Goal: Complete application form: Complete application form

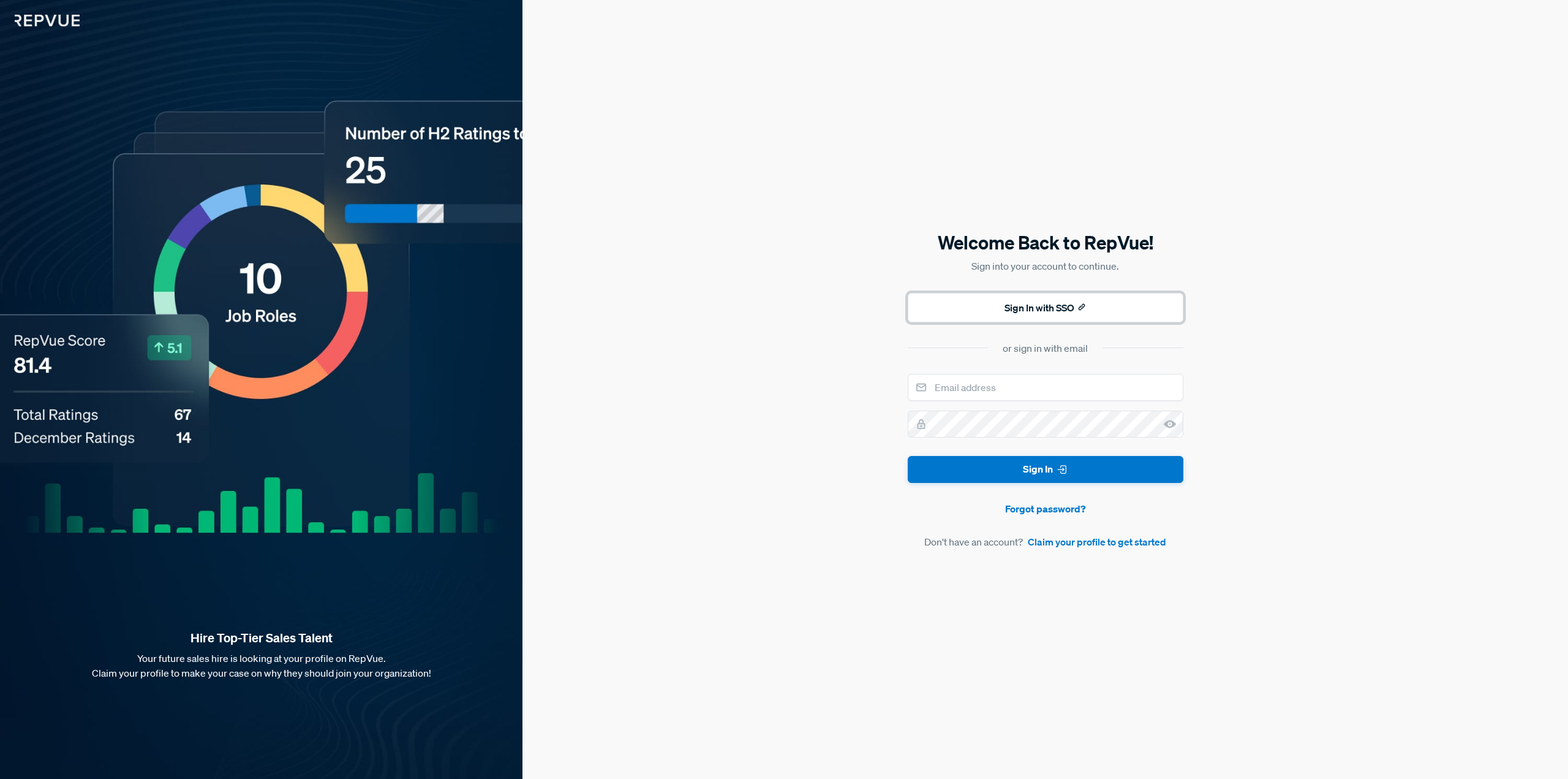
click at [1072, 304] on button "Sign In with SSO" at bounding box center [1045, 307] width 275 height 29
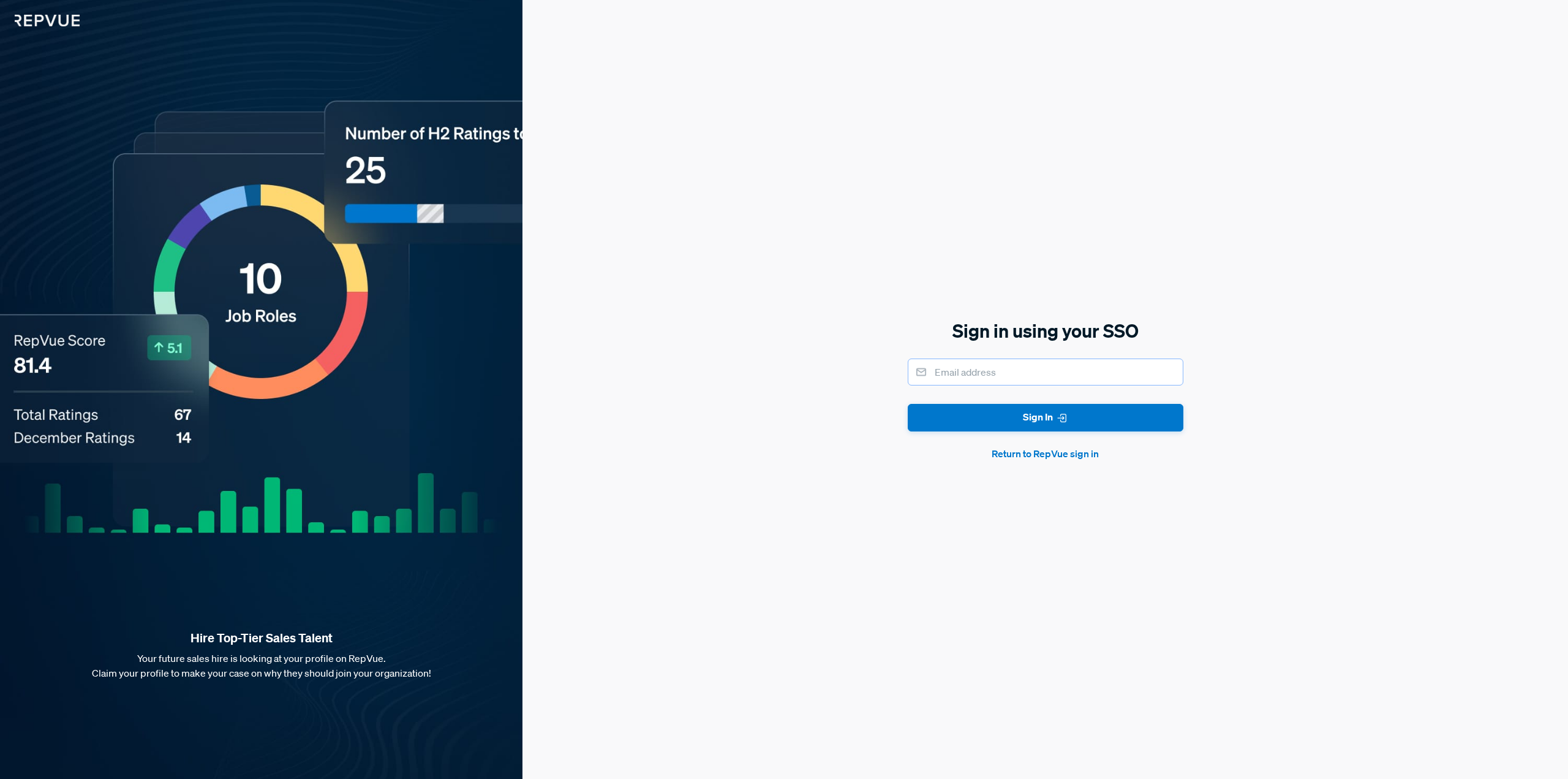
click at [1042, 380] on input "email" at bounding box center [1045, 371] width 275 height 27
type input "[EMAIL_ADDRESS][DOMAIN_NAME]"
click at [908, 404] on button "Sign In" at bounding box center [1045, 417] width 275 height 27
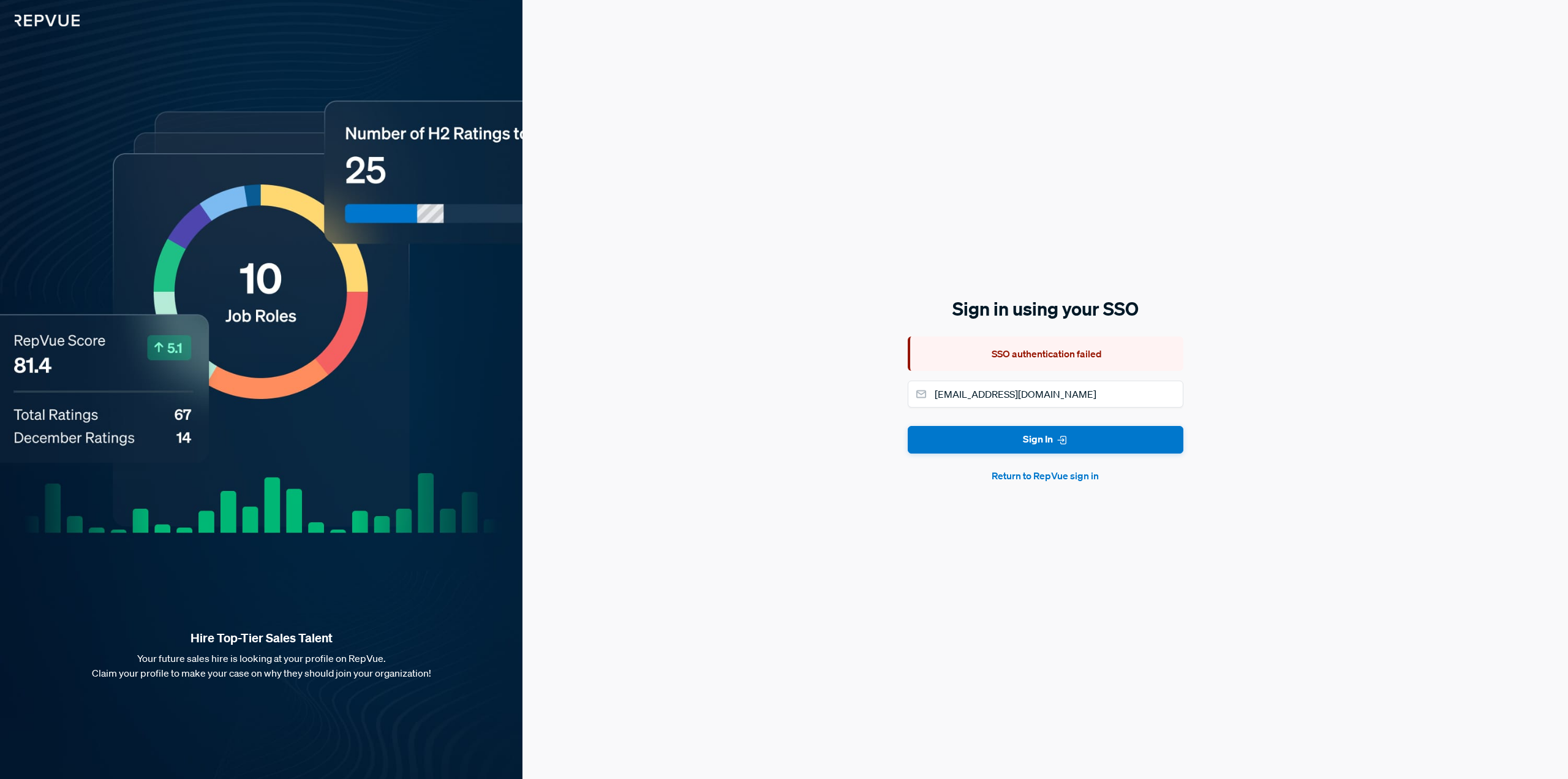
click at [1063, 477] on button "Return to RepVue sign in" at bounding box center [1045, 476] width 275 height 15
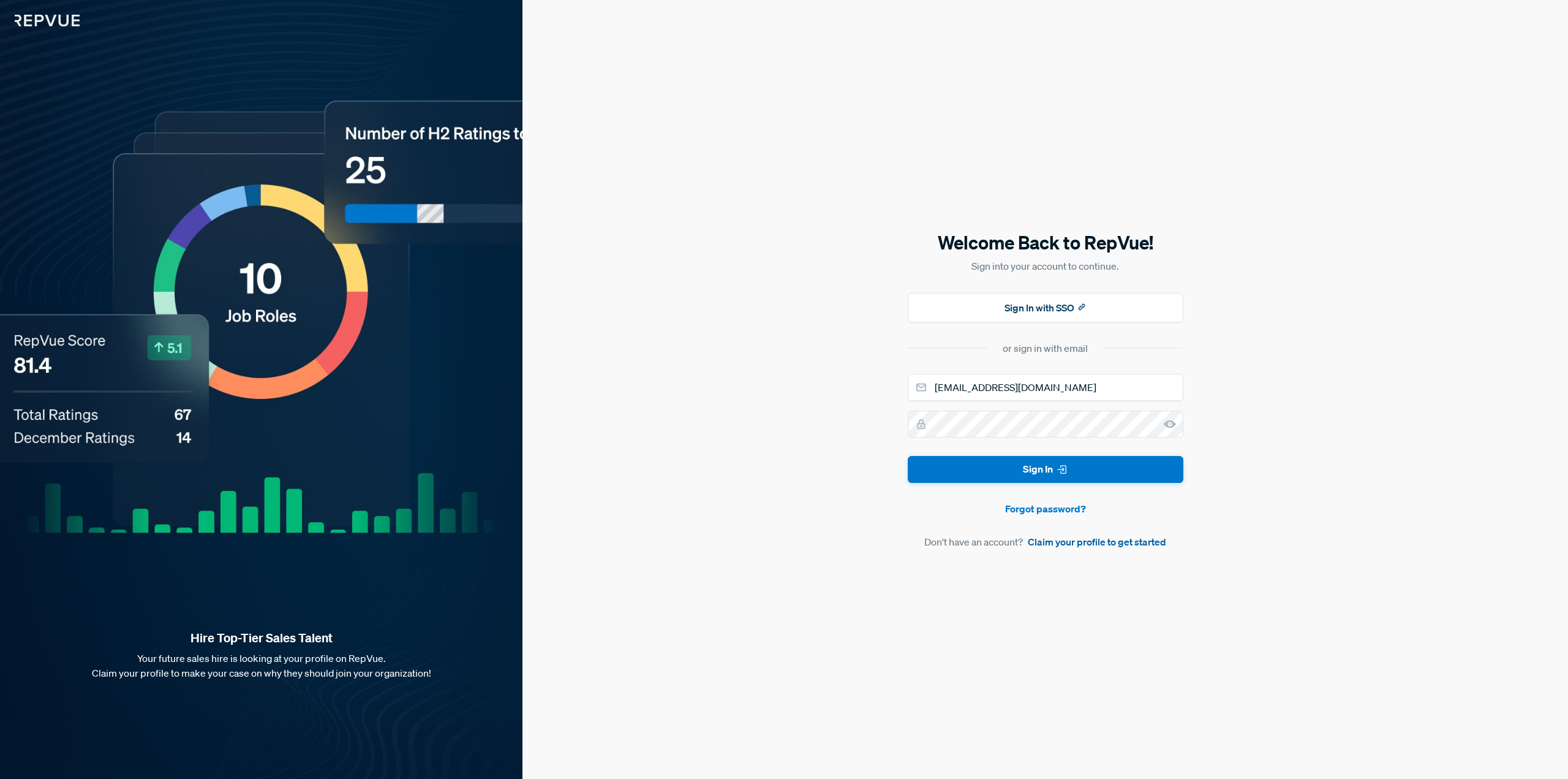
click at [1101, 544] on link "Claim your profile to get started" at bounding box center [1097, 542] width 139 height 15
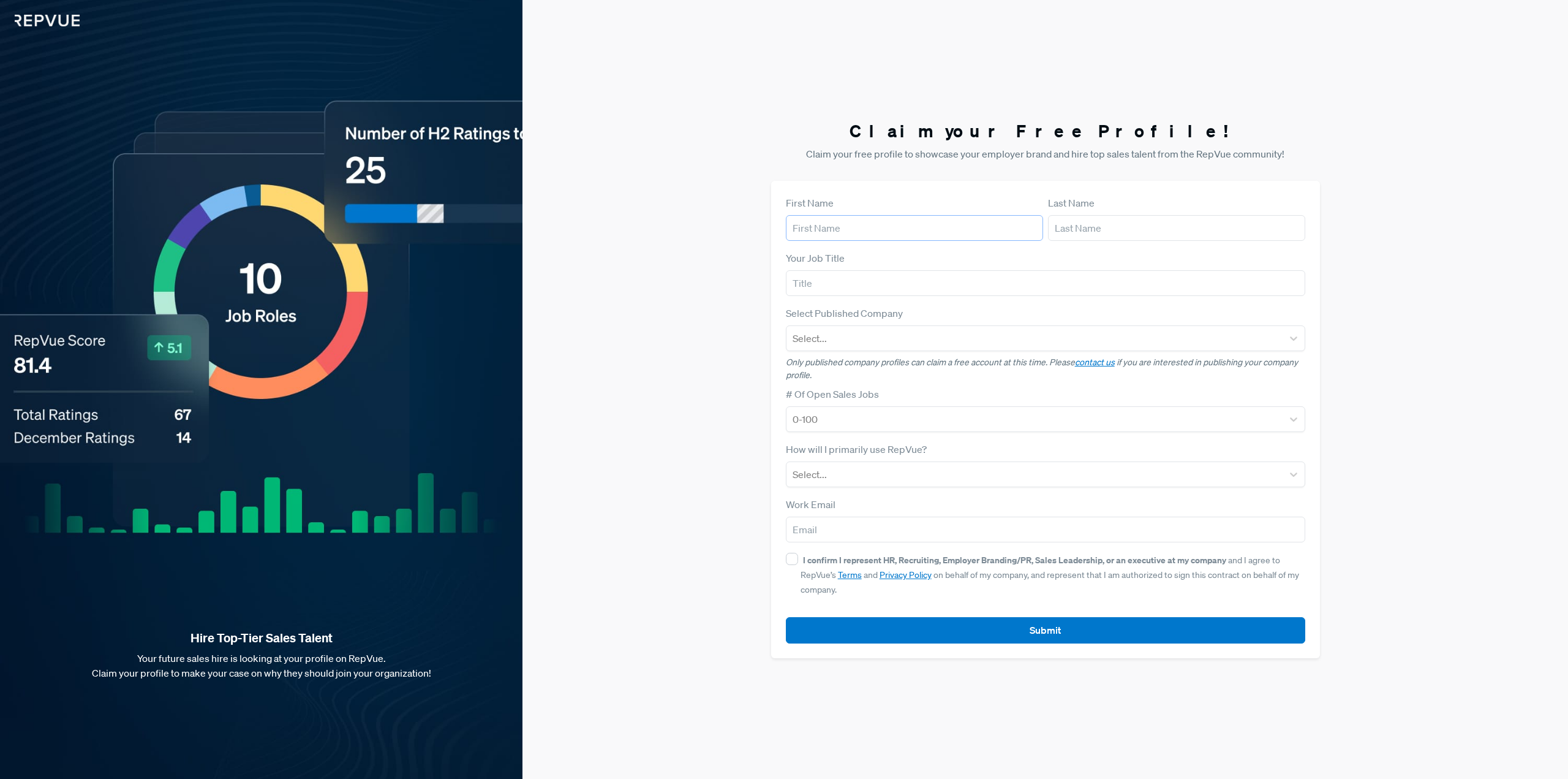
click at [857, 231] on input "text" at bounding box center [915, 228] width 257 height 26
type input "[PERSON_NAME]"
type input "[EMAIL_ADDRESS][DOMAIN_NAME]"
click at [905, 289] on input "text" at bounding box center [1046, 283] width 519 height 26
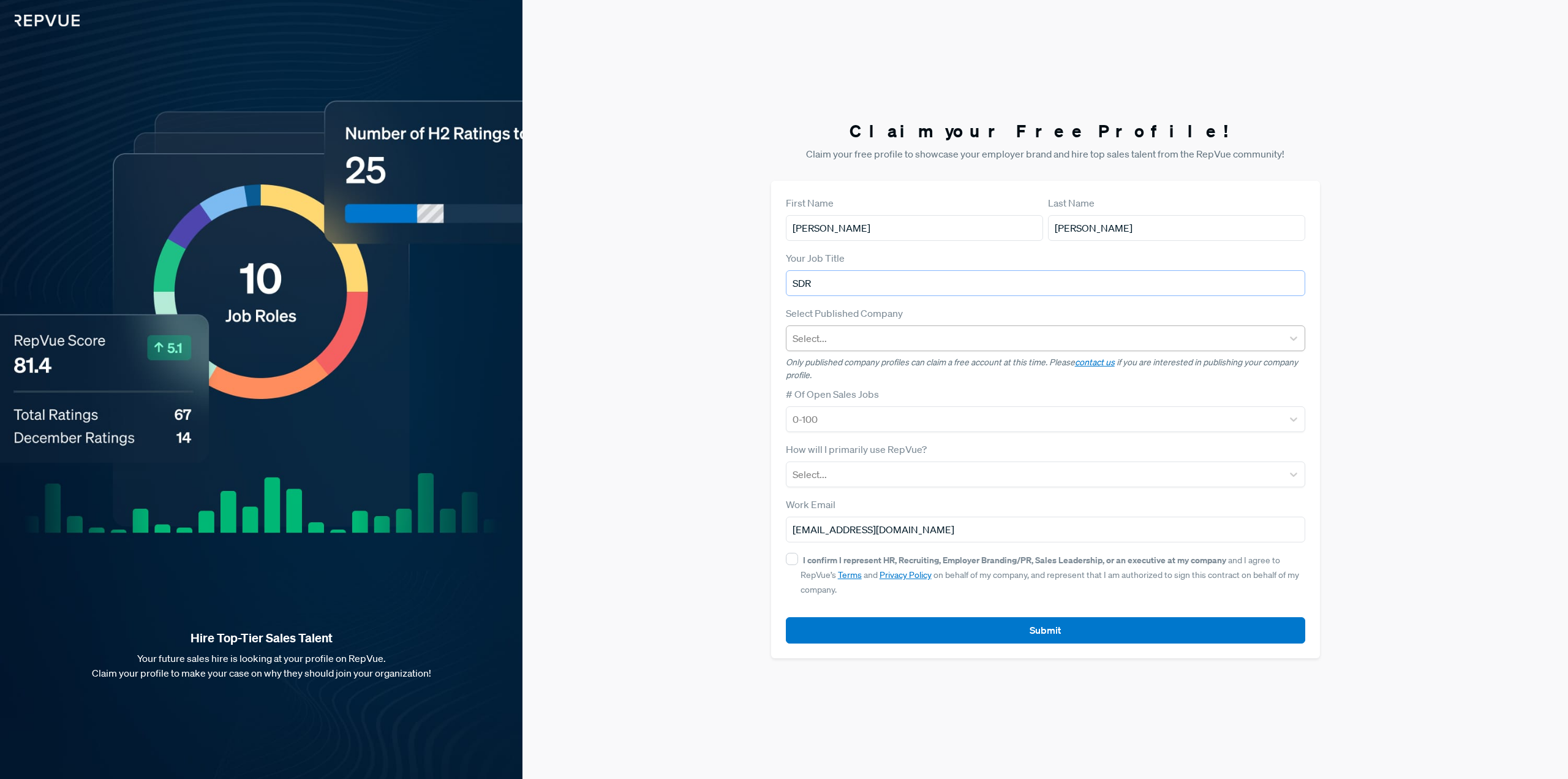
type input "SDR"
click at [915, 344] on div at bounding box center [1034, 338] width 484 height 17
type input "netsuite"
click at [911, 371] on div "Oracle Netsuite" at bounding box center [1046, 371] width 519 height 25
click at [905, 421] on div at bounding box center [1034, 419] width 484 height 17
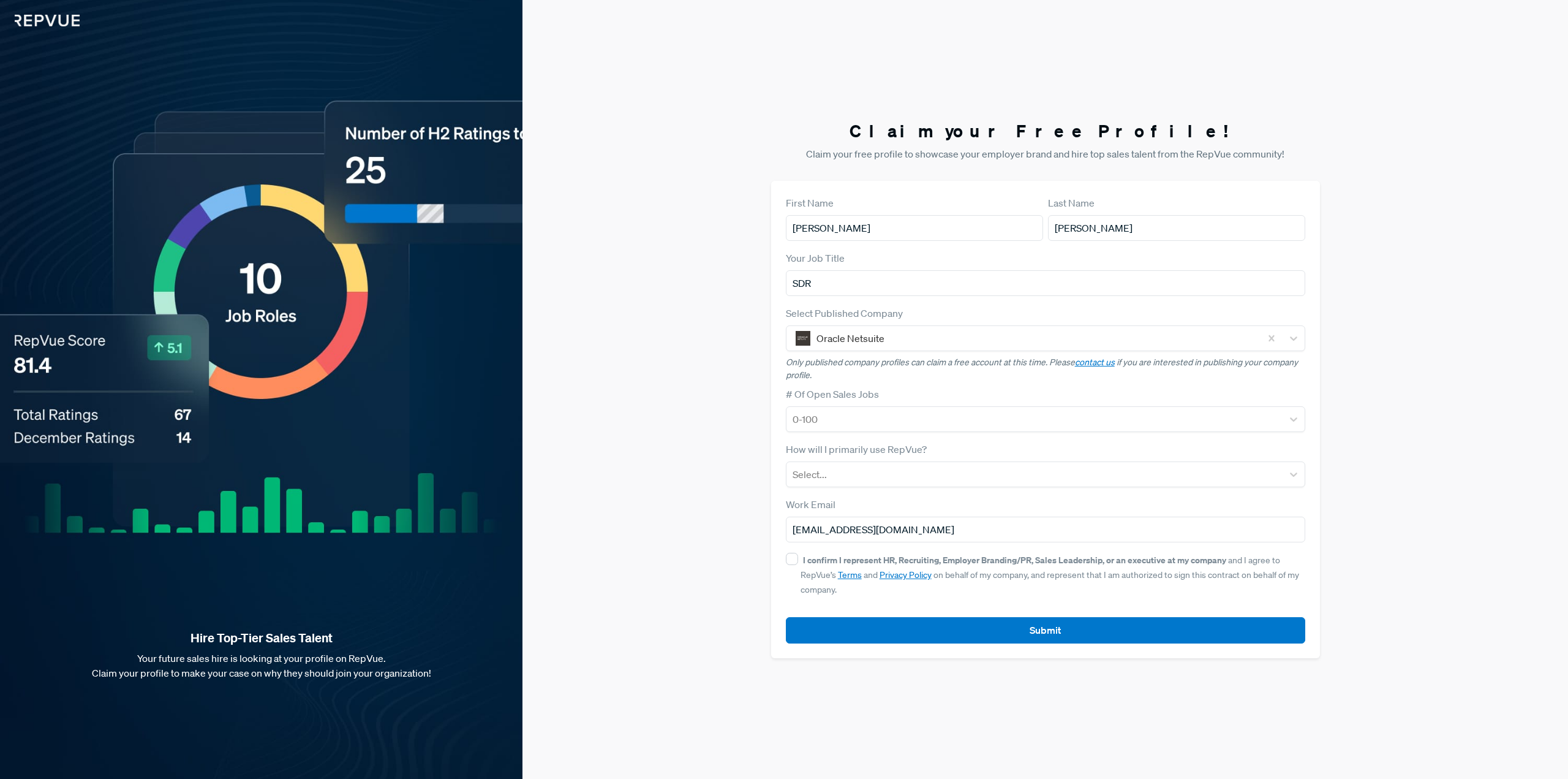
click at [1336, 468] on div "Claim your Free Profile! Claim your free profile to showcase your employer bran…" at bounding box center [1045, 389] width 1046 height 779
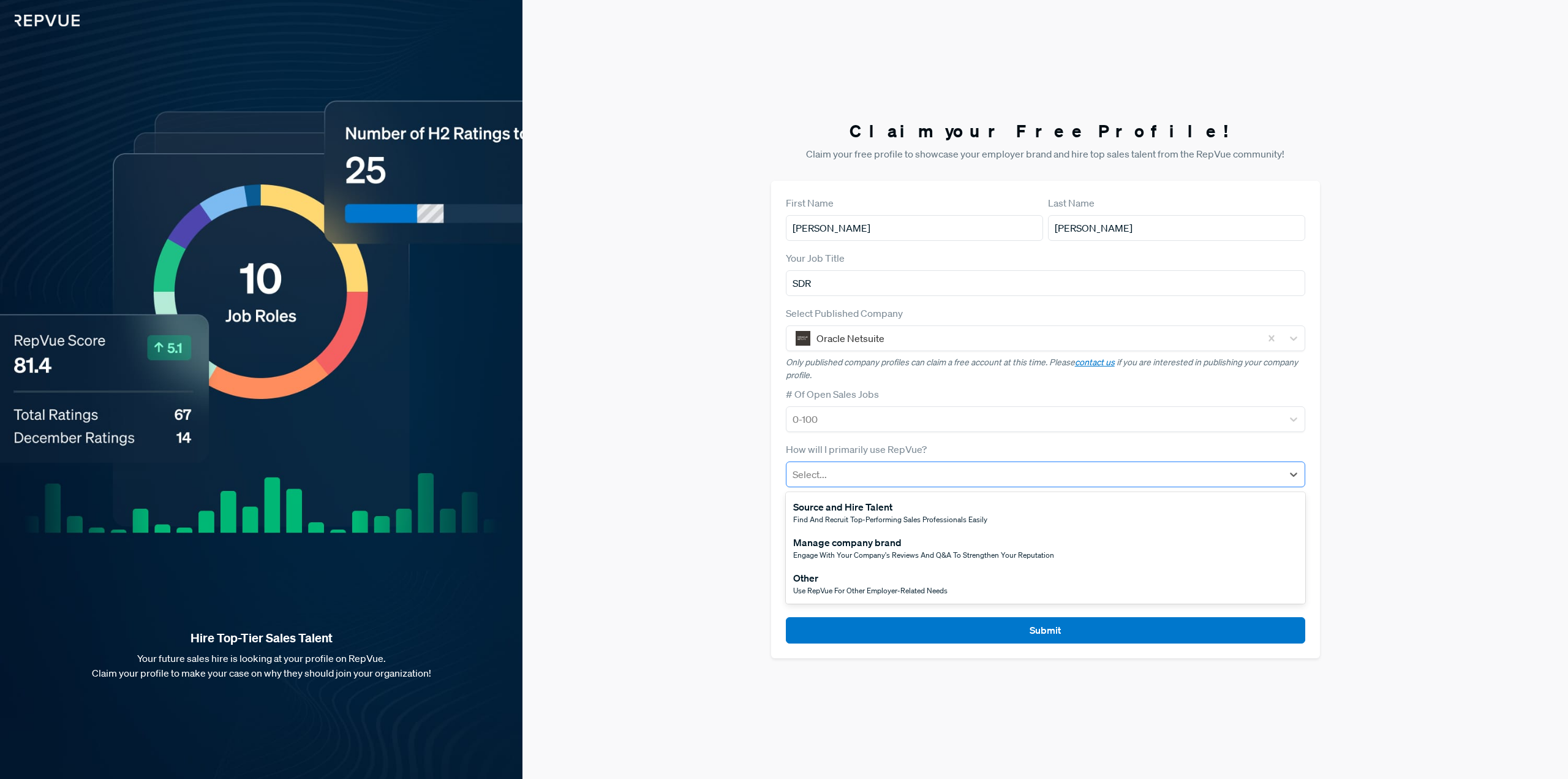
click at [944, 471] on div at bounding box center [1034, 474] width 484 height 17
click at [821, 581] on div "Other" at bounding box center [870, 578] width 154 height 15
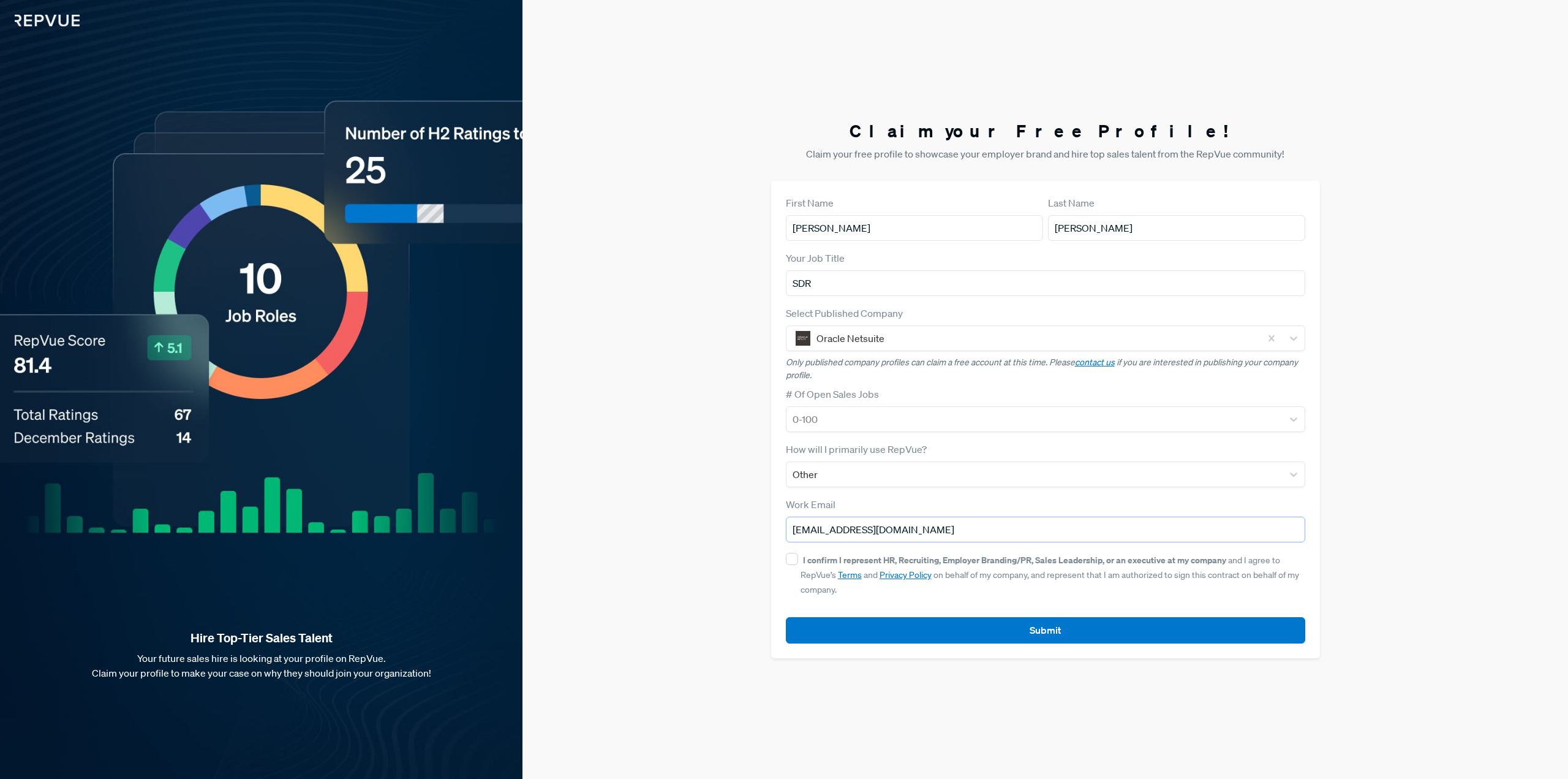
click at [902, 532] on input "[EMAIL_ADDRESS][DOMAIN_NAME]" at bounding box center [1046, 529] width 519 height 26
click at [962, 532] on input "[EMAIL_ADDRESS][DOMAIN_NAME]" at bounding box center [1046, 529] width 519 height 26
drag, startPoint x: 962, startPoint y: 531, endPoint x: 770, endPoint y: 537, distance: 192.1
click at [770, 537] on div "Claim your Free Profile! Claim your free profile to showcase your employer bran…" at bounding box center [1045, 389] width 1046 height 779
type input "[EMAIL_ADDRESS][DOMAIN_NAME]"
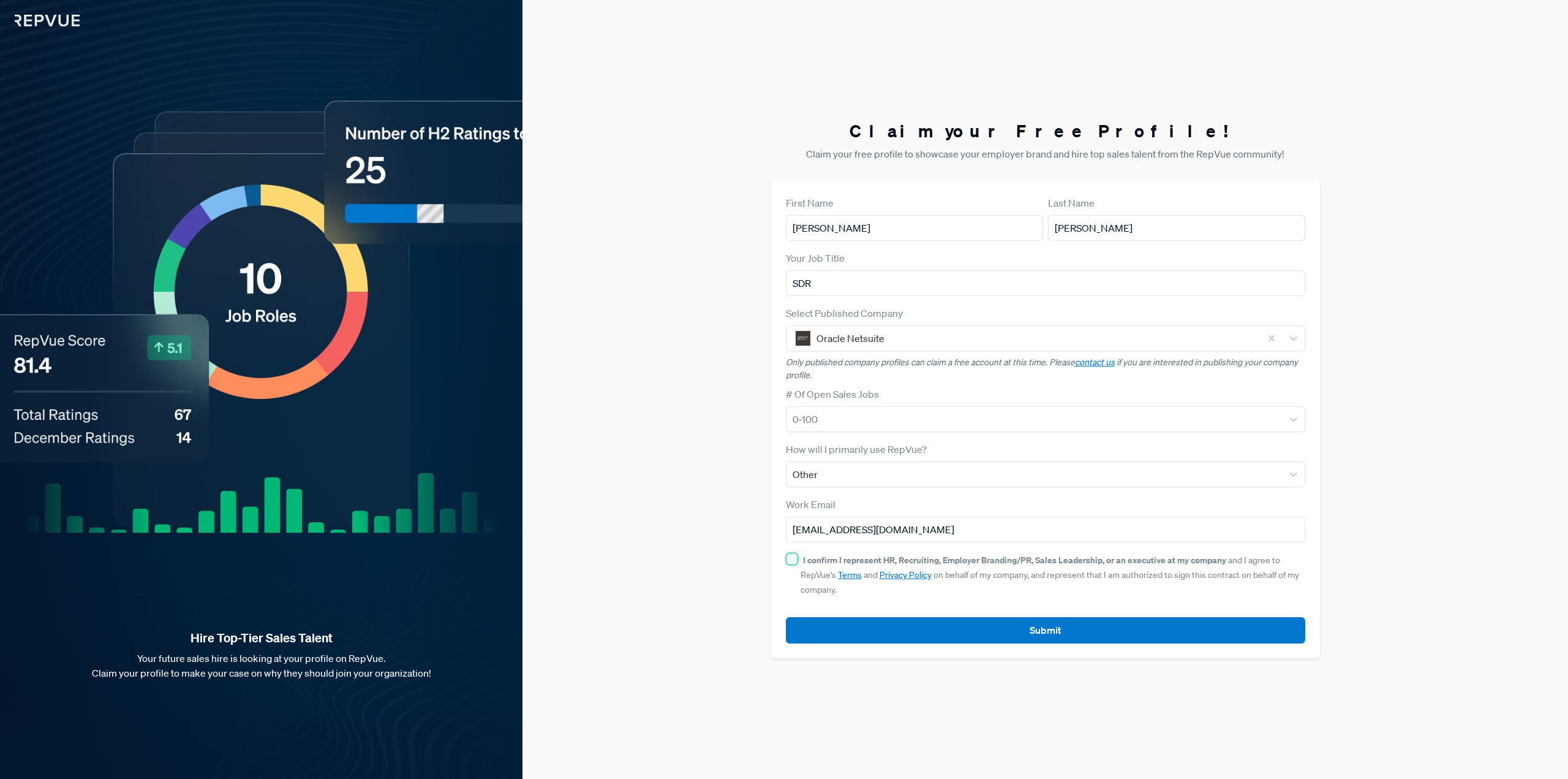
click at [789, 557] on input "I confirm I represent HR, Recruiting, Employer Branding/PR, Sales Leadership, o…" at bounding box center [792, 559] width 12 height 12
checkbox input "true"
click at [928, 640] on button "Submit" at bounding box center [1046, 630] width 519 height 27
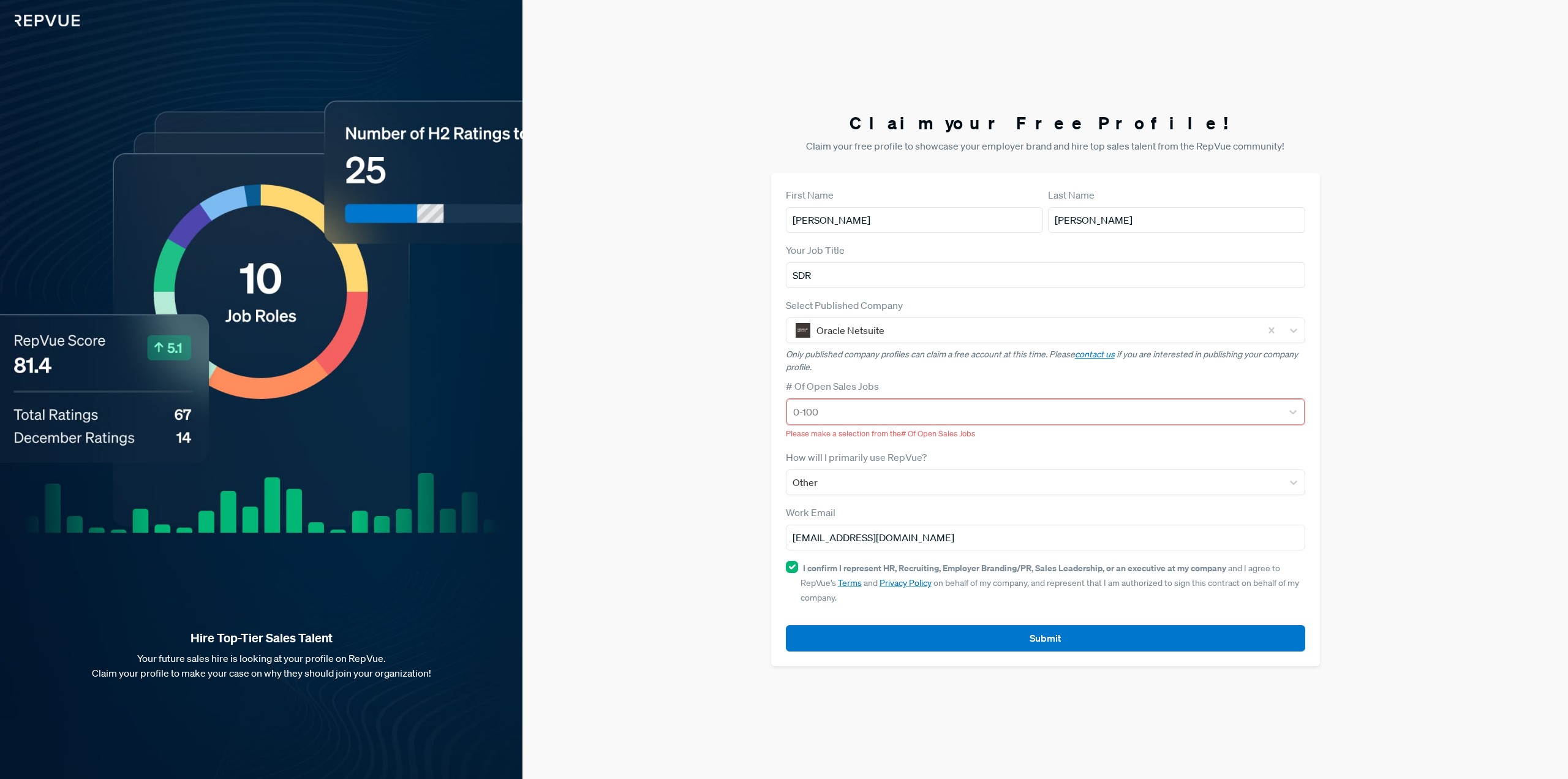
click at [899, 414] on div at bounding box center [1034, 412] width 483 height 17
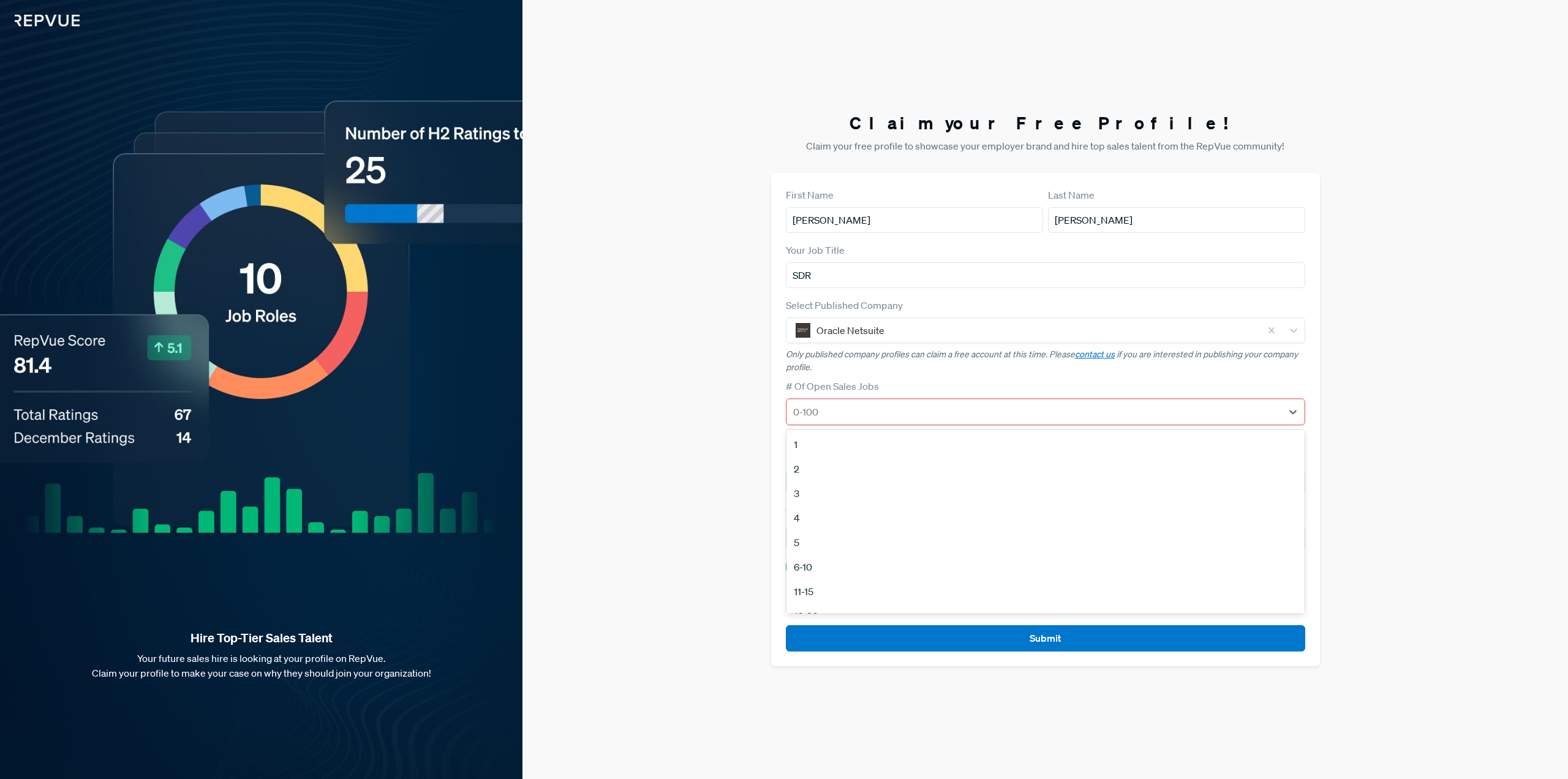
click at [824, 538] on div "5" at bounding box center [1046, 542] width 518 height 25
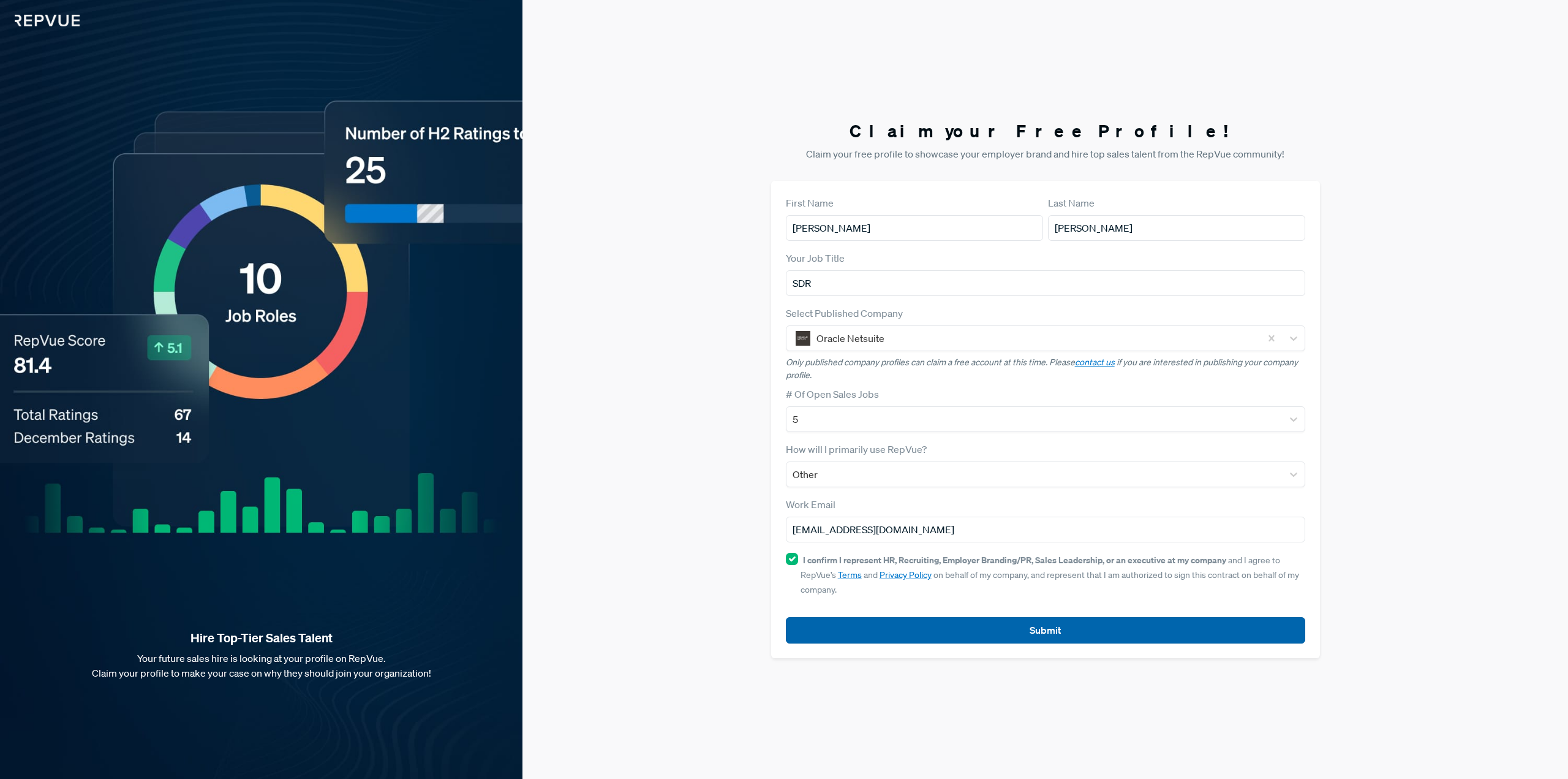
click at [1005, 622] on button "Submit" at bounding box center [1046, 630] width 519 height 27
